Goal: Information Seeking & Learning: Learn about a topic

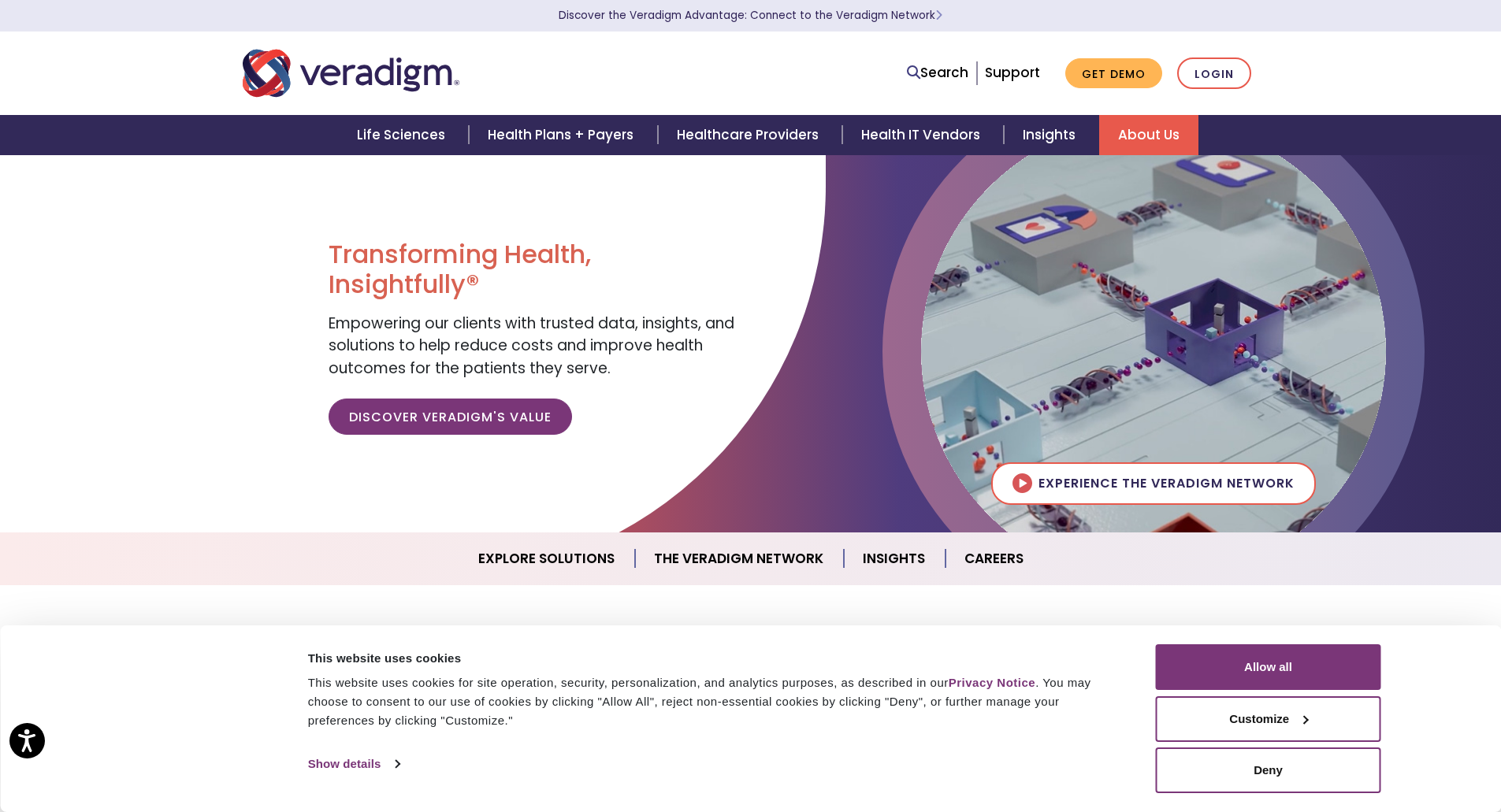
click at [1155, 137] on link "About Us" at bounding box center [1148, 135] width 99 height 40
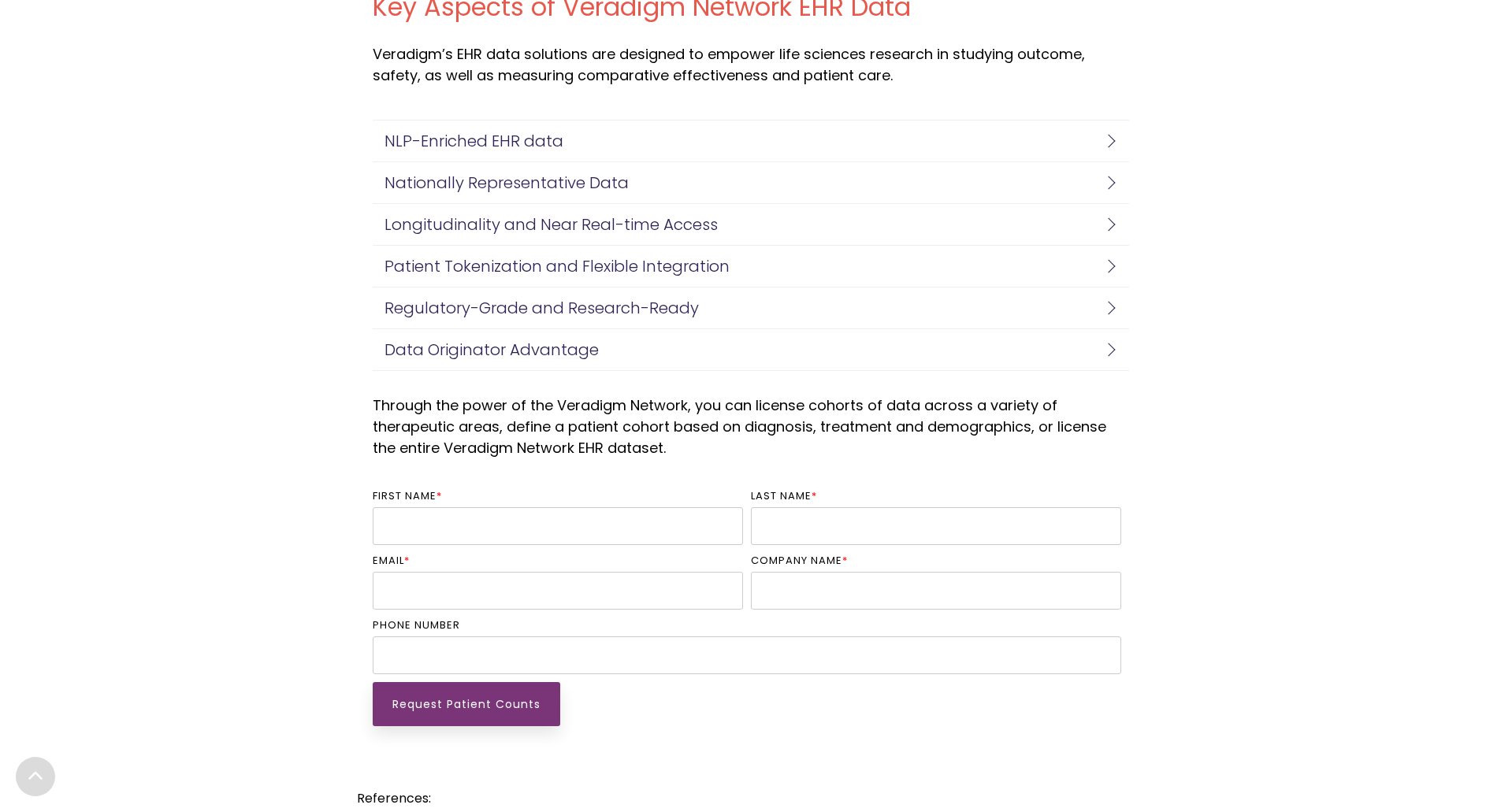
scroll to position [3781, 0]
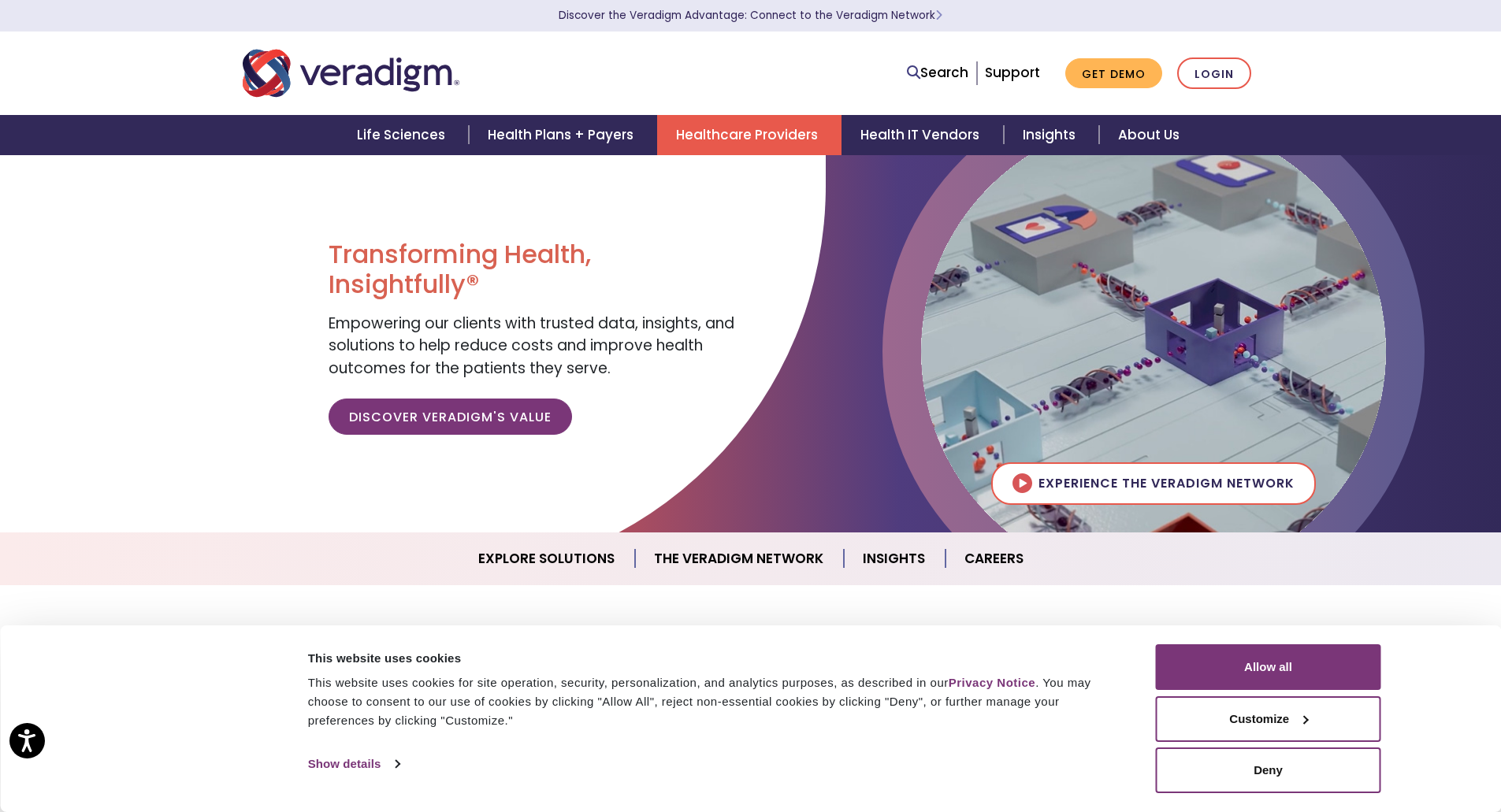
click at [730, 125] on link "Healthcare Providers" at bounding box center [749, 135] width 185 height 40
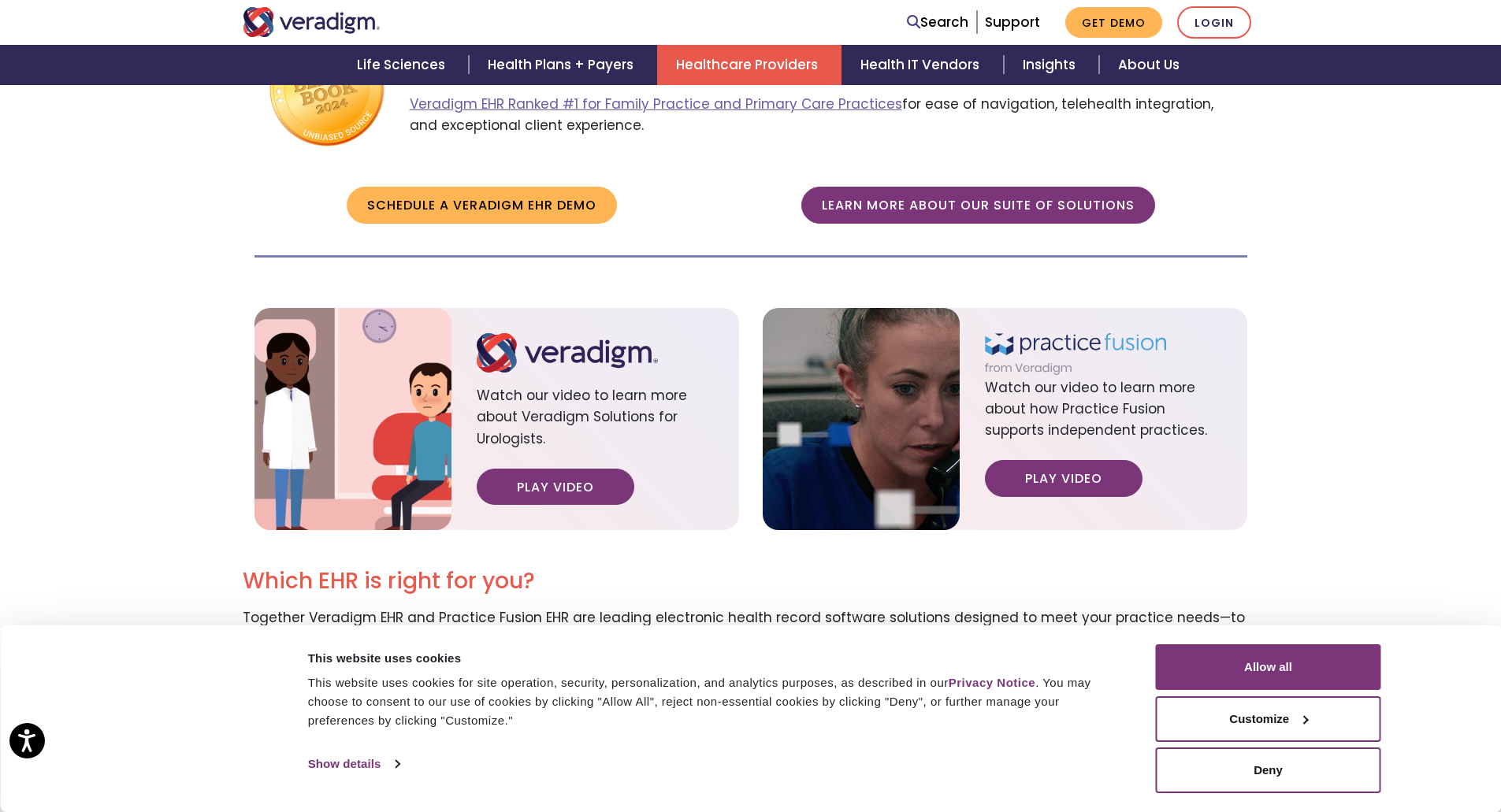
scroll to position [1891, 0]
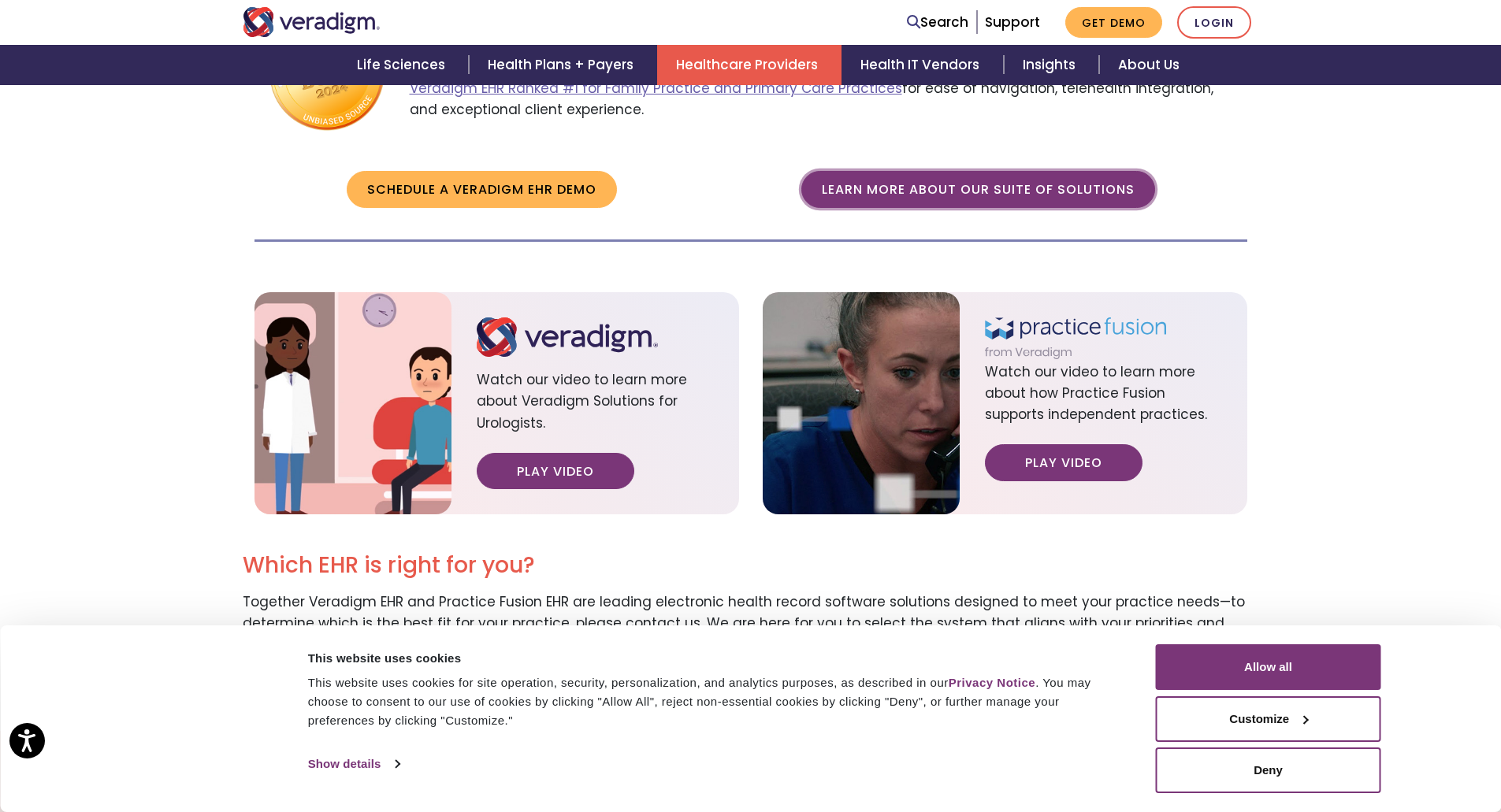
drag, startPoint x: 873, startPoint y: 175, endPoint x: 885, endPoint y: 172, distance: 12.4
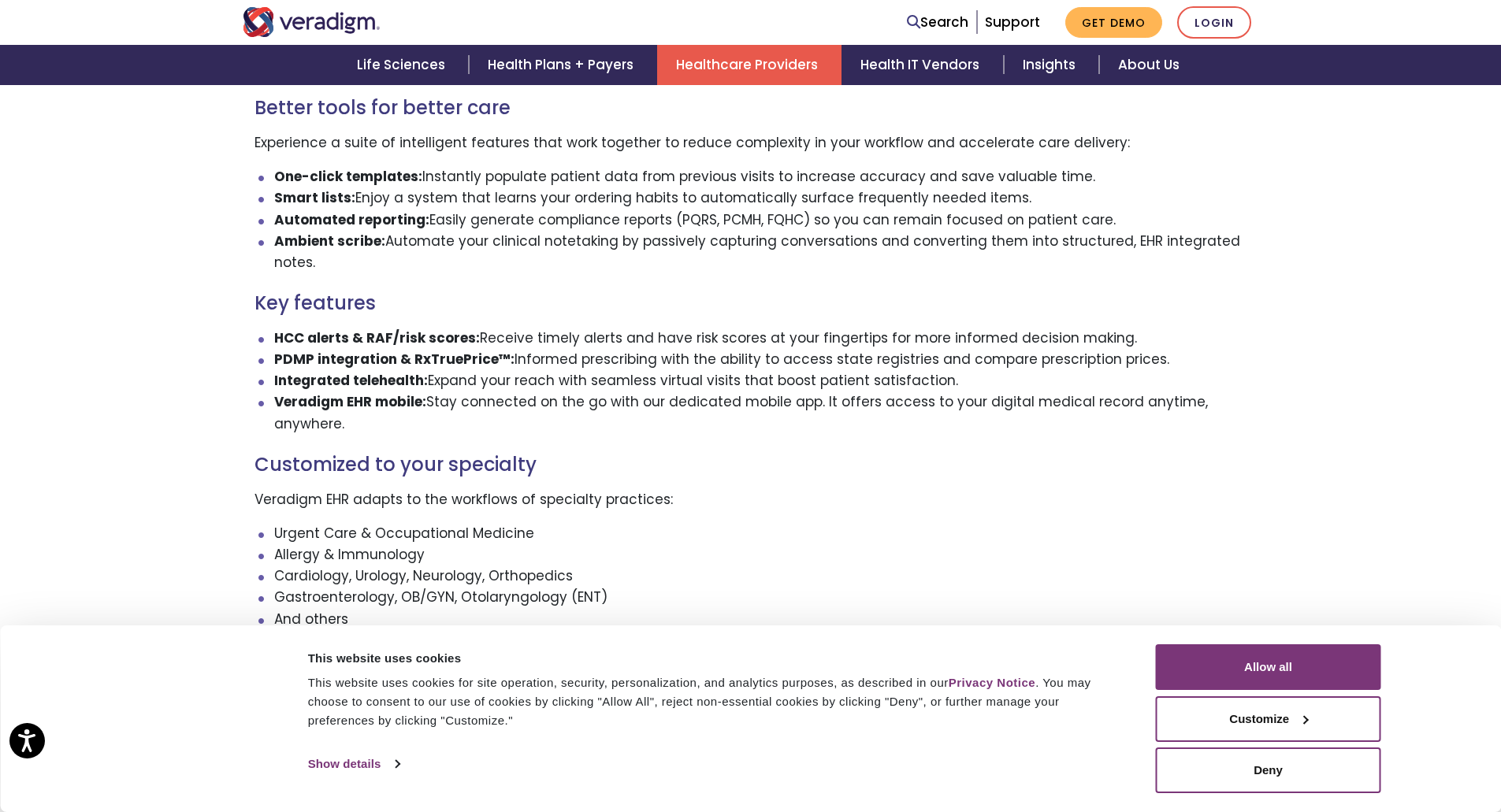
scroll to position [1189, 0]
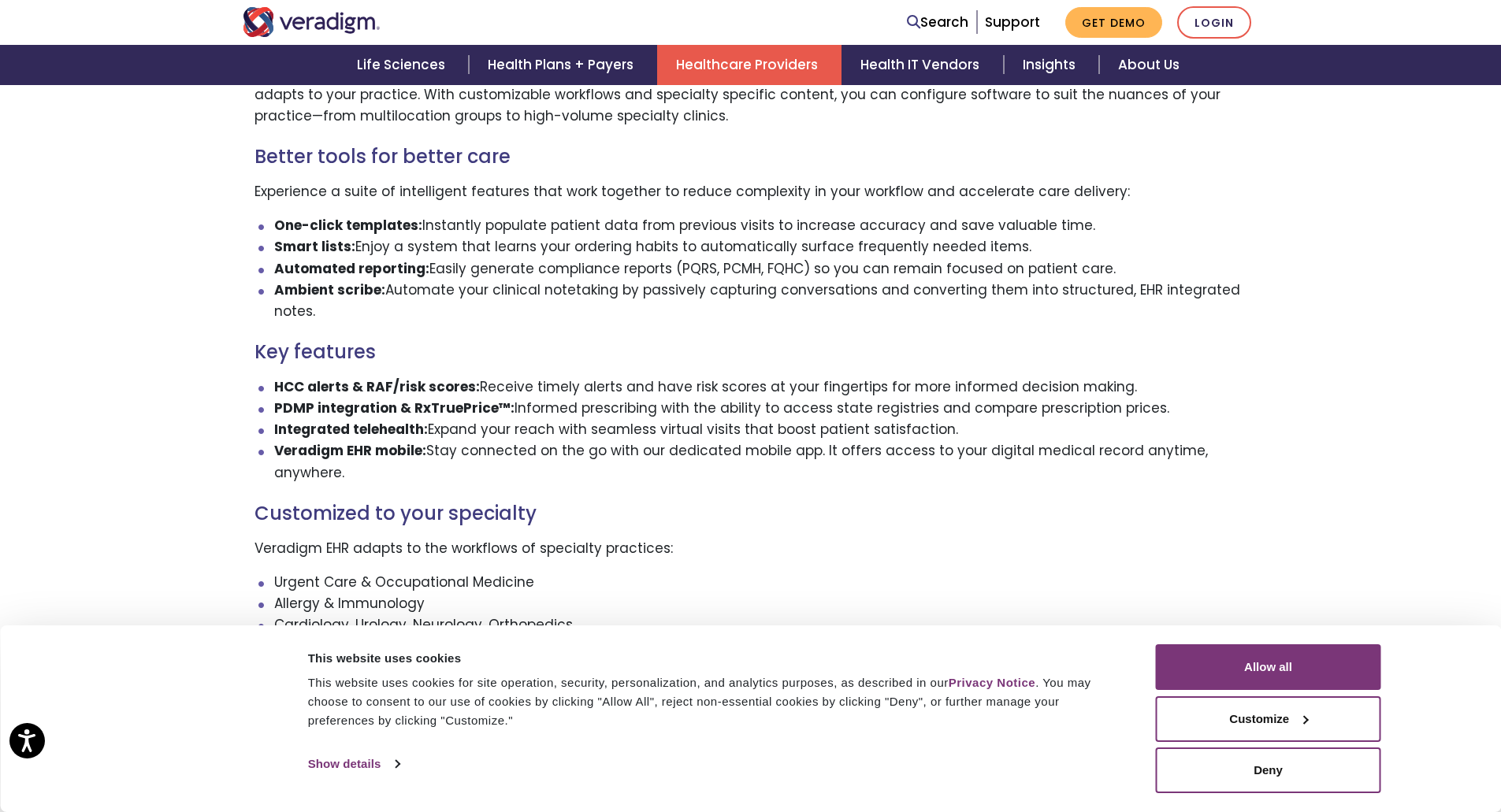
click at [859, 510] on div "Veradigm EHR: Advanced customization for multi-specialty practices It’s an ambu…" at bounding box center [751, 407] width 993 height 1074
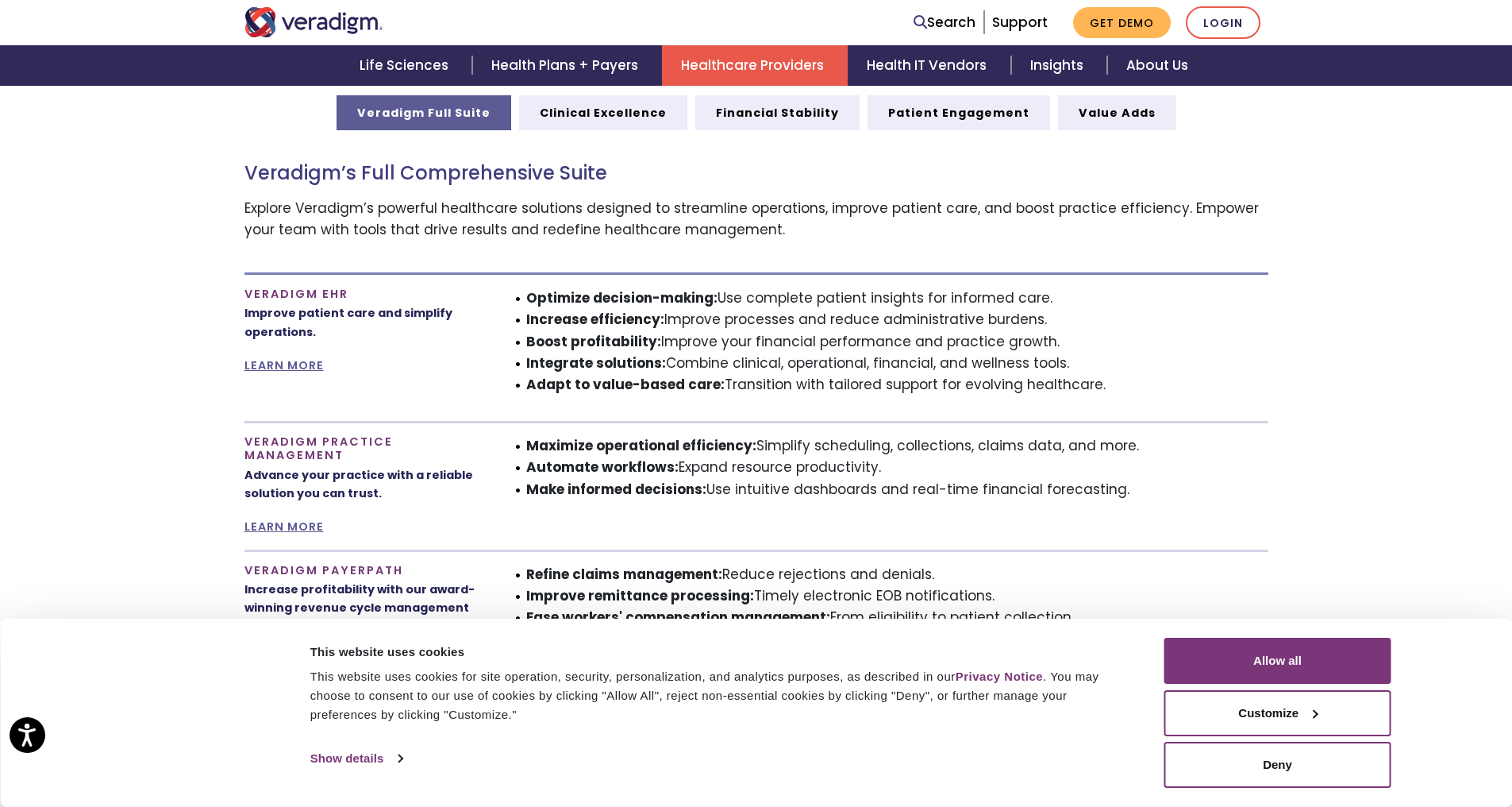
scroll to position [953, 0]
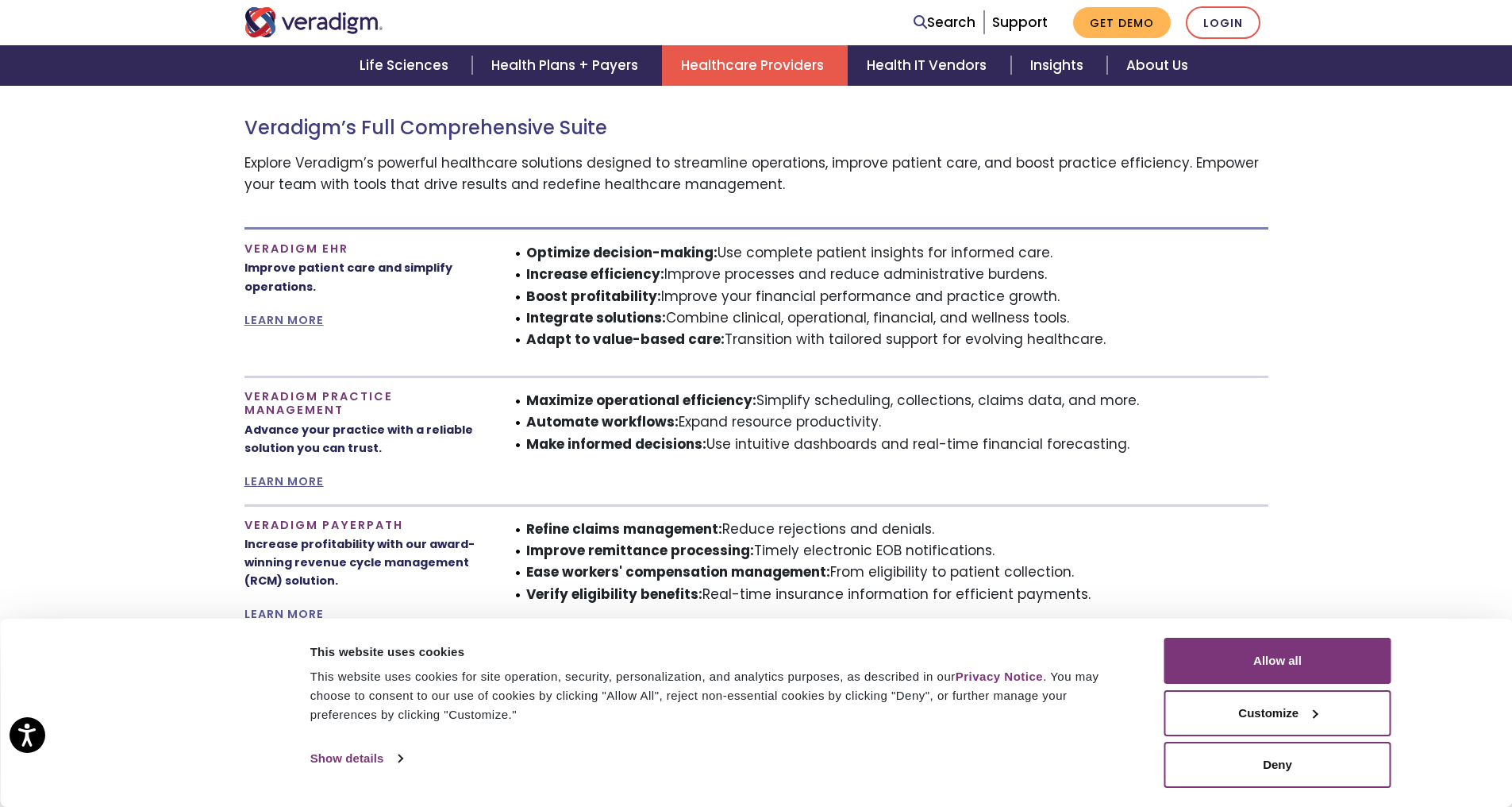
drag, startPoint x: 881, startPoint y: 369, endPoint x: 890, endPoint y: 357, distance: 15.0
click at [881, 367] on div "Veradigm’s Full Comprehensive Suite Explore Veradigm’s powerful healthcare solu…" at bounding box center [756, 506] width 1024 height 842
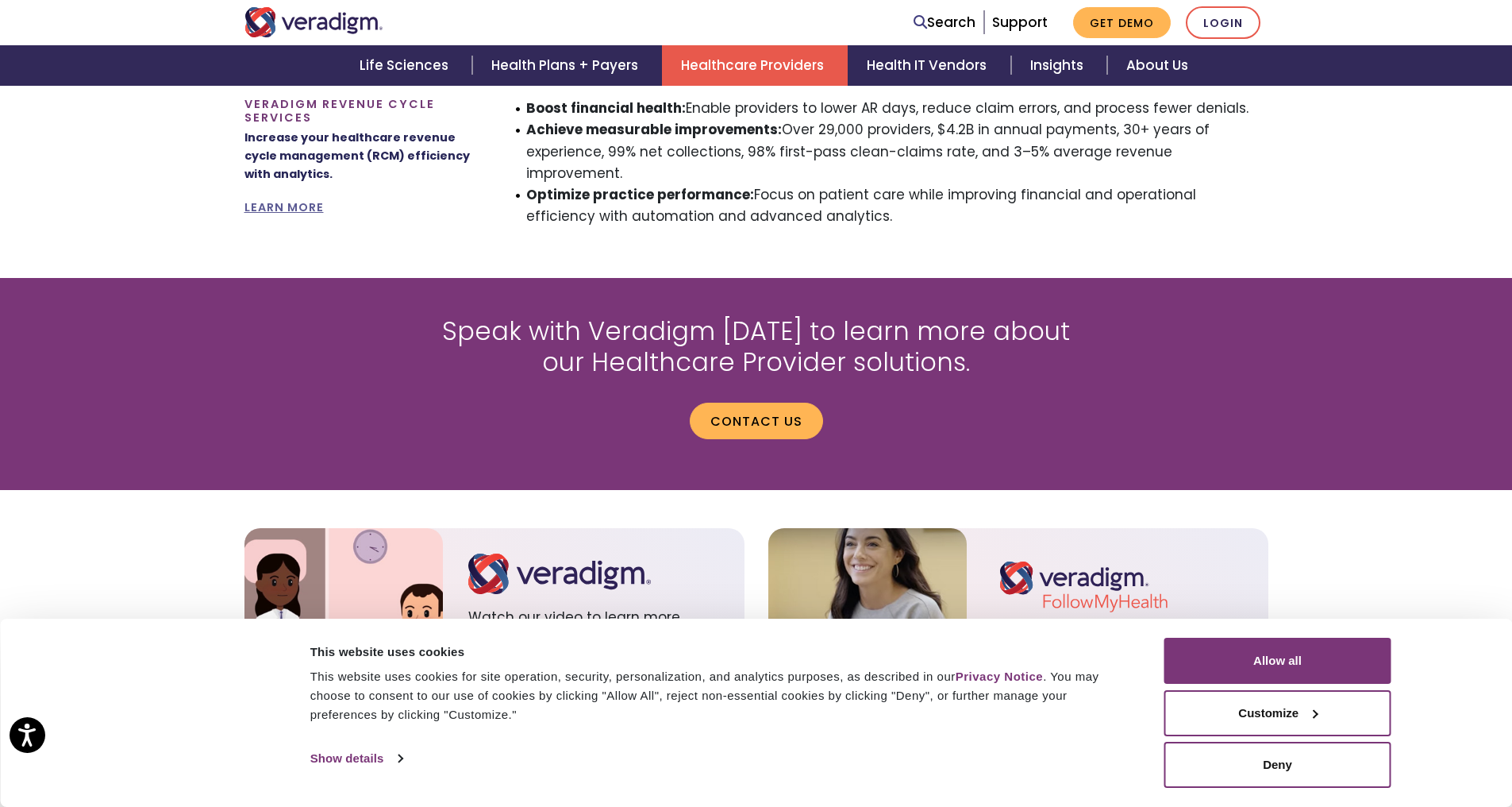
scroll to position [1620, 0]
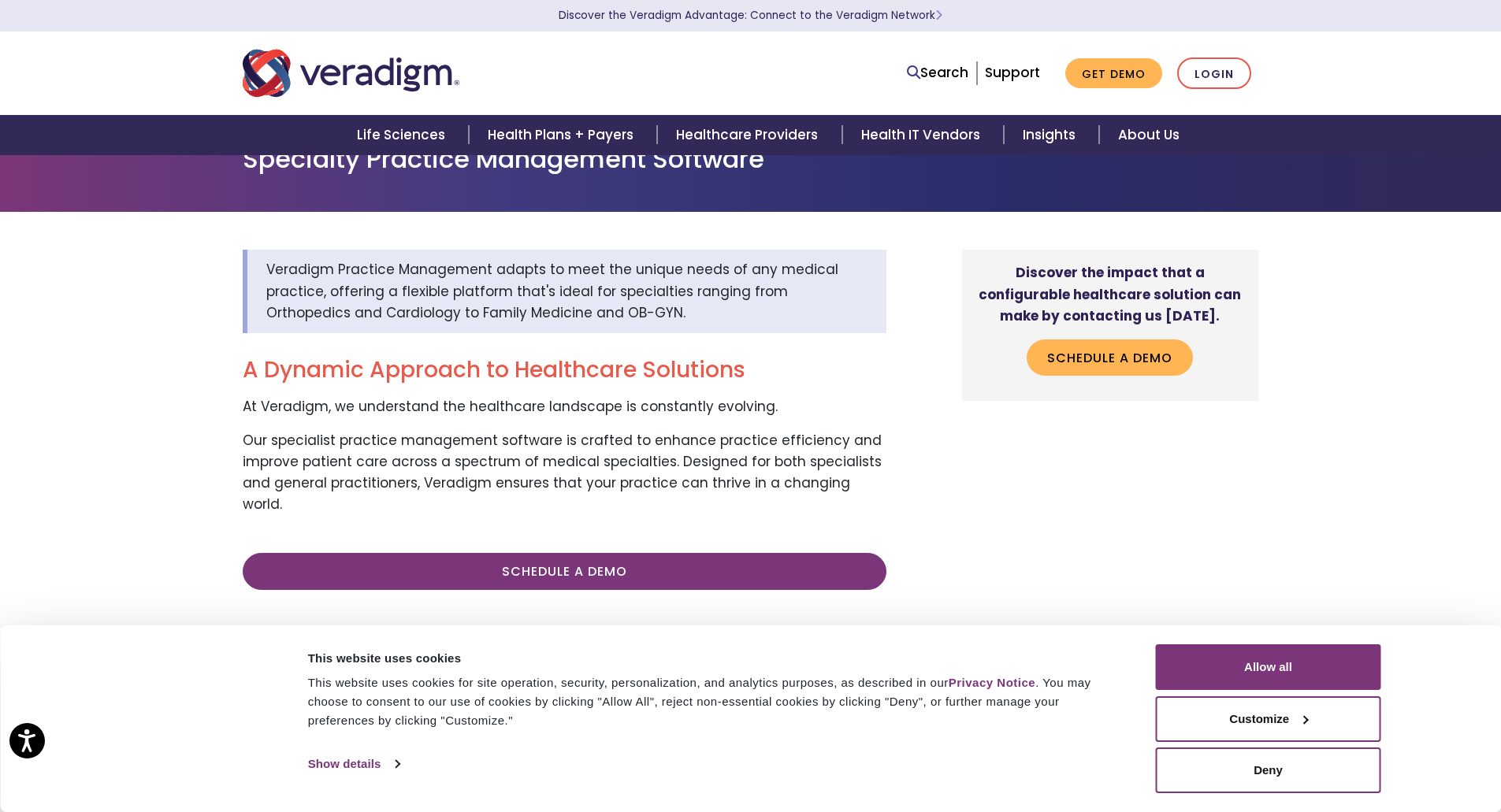
scroll to position [79, 0]
